Goal: Task Accomplishment & Management: Manage account settings

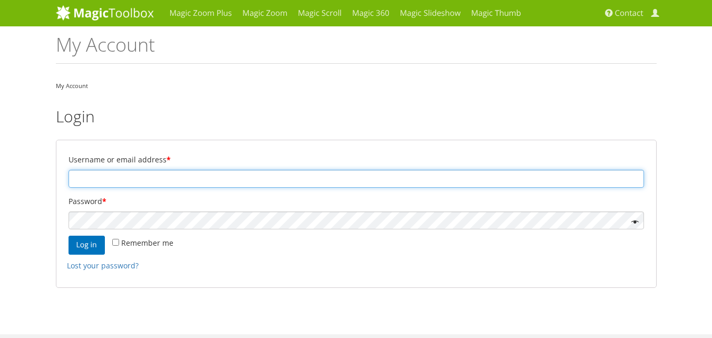
click at [104, 180] on input "Username or email address *" at bounding box center [356, 179] width 575 height 18
paste input "sandro@schnarwiler.com"
type input "sandro@schnarwiler.com"
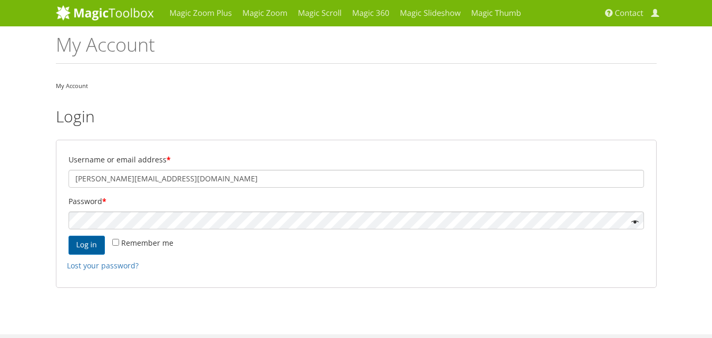
click at [91, 246] on button "Log in" at bounding box center [87, 245] width 36 height 19
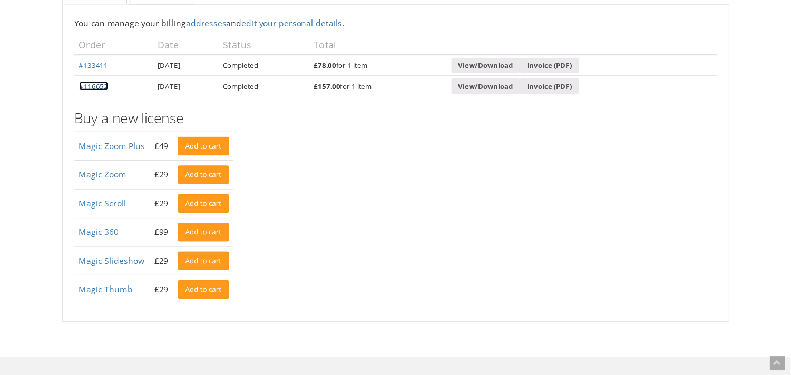
scroll to position [63, 0]
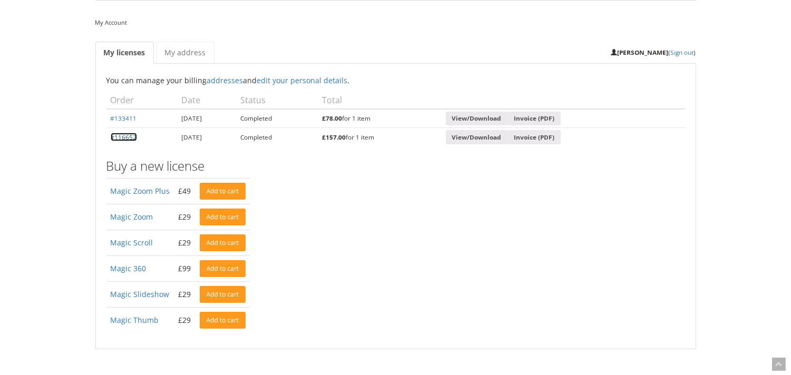
drag, startPoint x: 85, startPoint y: 199, endPoint x: 527, endPoint y: 367, distance: 473.3
click at [527, 337] on div "Magic Zoom Plus Magic Zoom Magic Scroll Magic 360 Magic Slideshow Magic Thumb" at bounding box center [395, 258] width 791 height 643
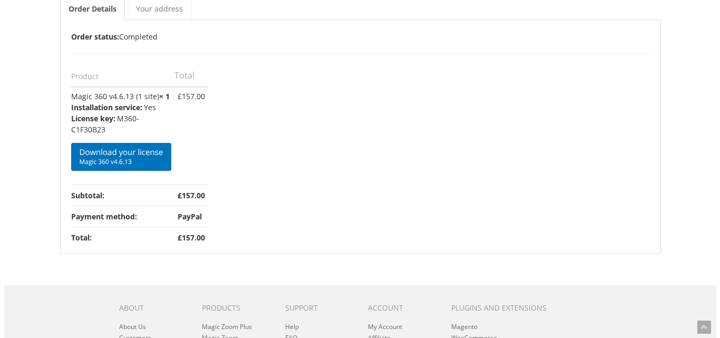
scroll to position [126, 0]
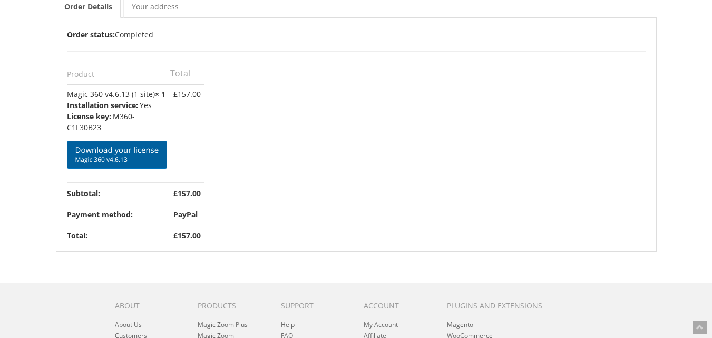
click at [101, 156] on span "Magic 360 v4.6.13" at bounding box center [117, 159] width 84 height 8
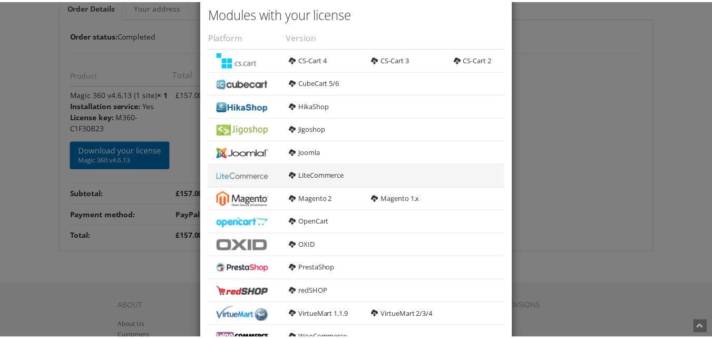
scroll to position [0, 0]
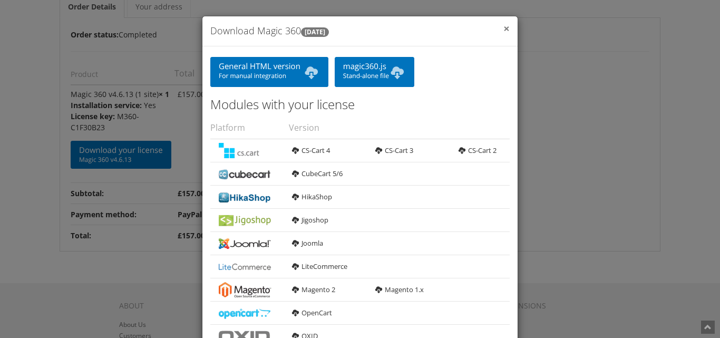
click at [503, 28] on span "×" at bounding box center [506, 28] width 6 height 15
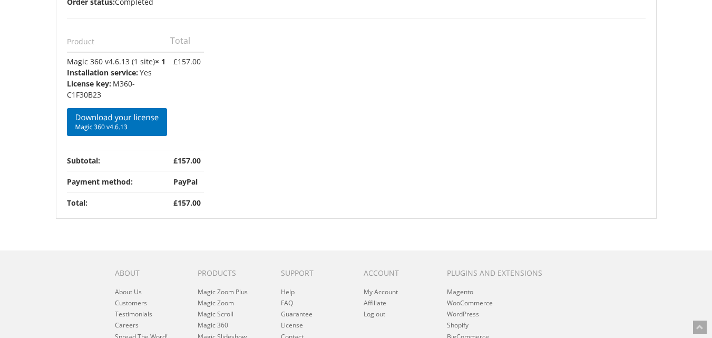
scroll to position [190, 0]
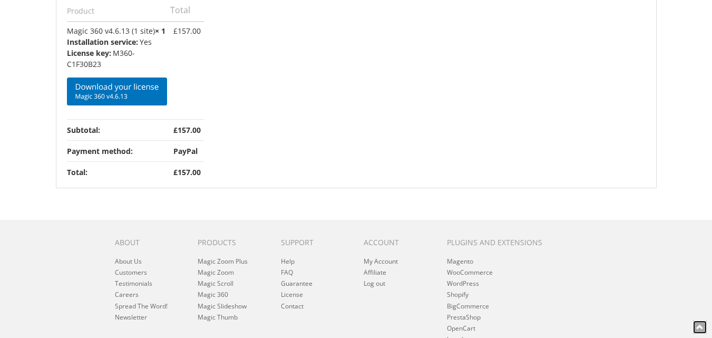
click at [697, 325] on icon at bounding box center [699, 326] width 7 height 7
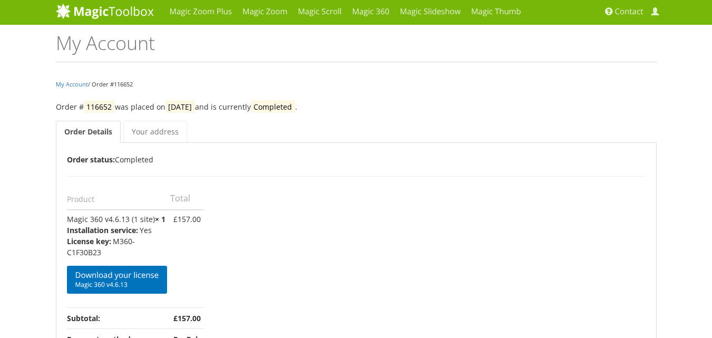
scroll to position [0, 0]
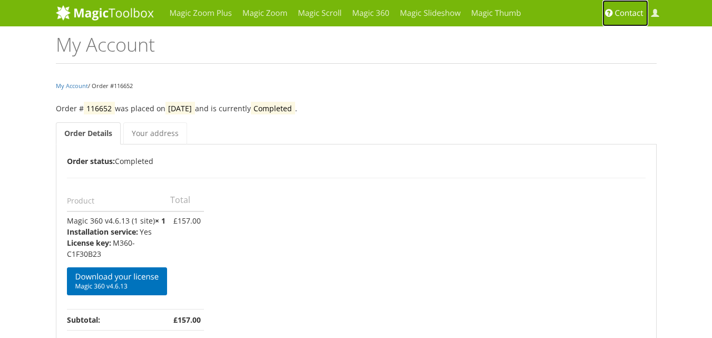
click at [624, 14] on span "Contact" at bounding box center [629, 13] width 28 height 11
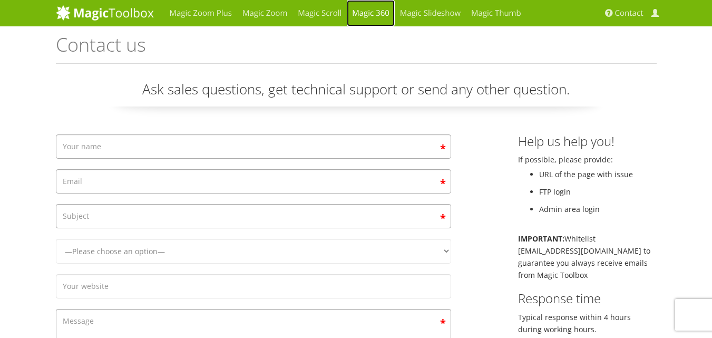
click at [365, 9] on link "Magic 360" at bounding box center [371, 13] width 48 height 26
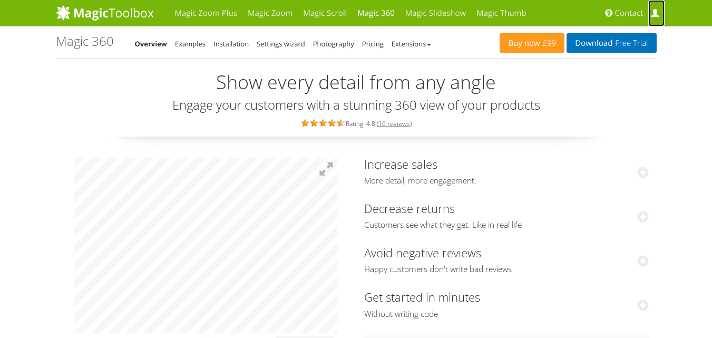
click at [654, 16] on span at bounding box center [655, 13] width 8 height 8
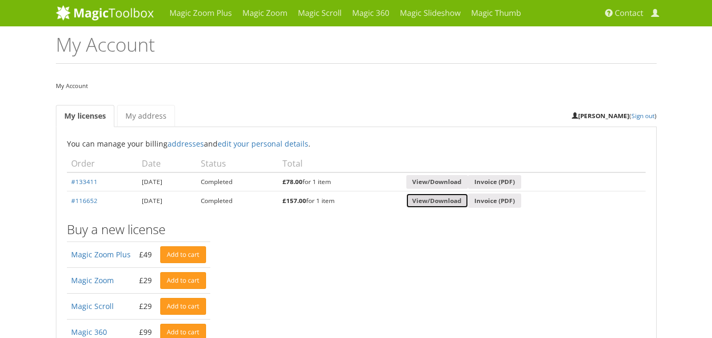
click at [445, 202] on link "View/Download" at bounding box center [437, 200] width 62 height 14
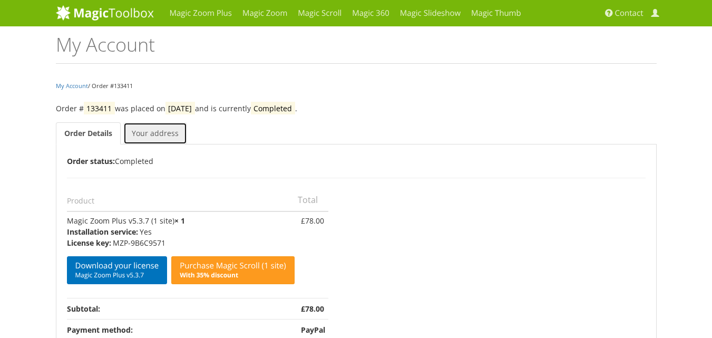
click at [149, 132] on link "Your address" at bounding box center [155, 133] width 64 height 22
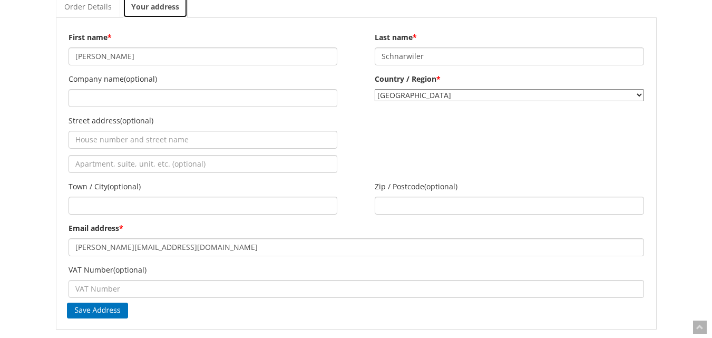
scroll to position [63, 0]
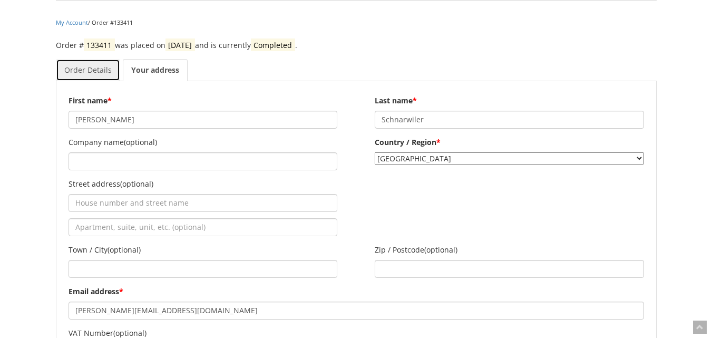
click at [85, 66] on link "Order Details" at bounding box center [88, 70] width 64 height 22
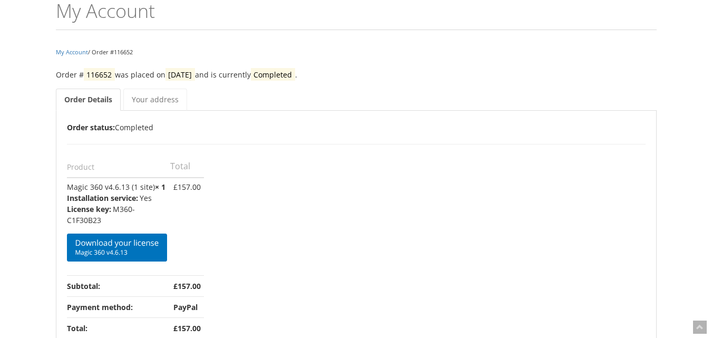
scroll to position [63, 0]
